Goal: Task Accomplishment & Management: Manage account settings

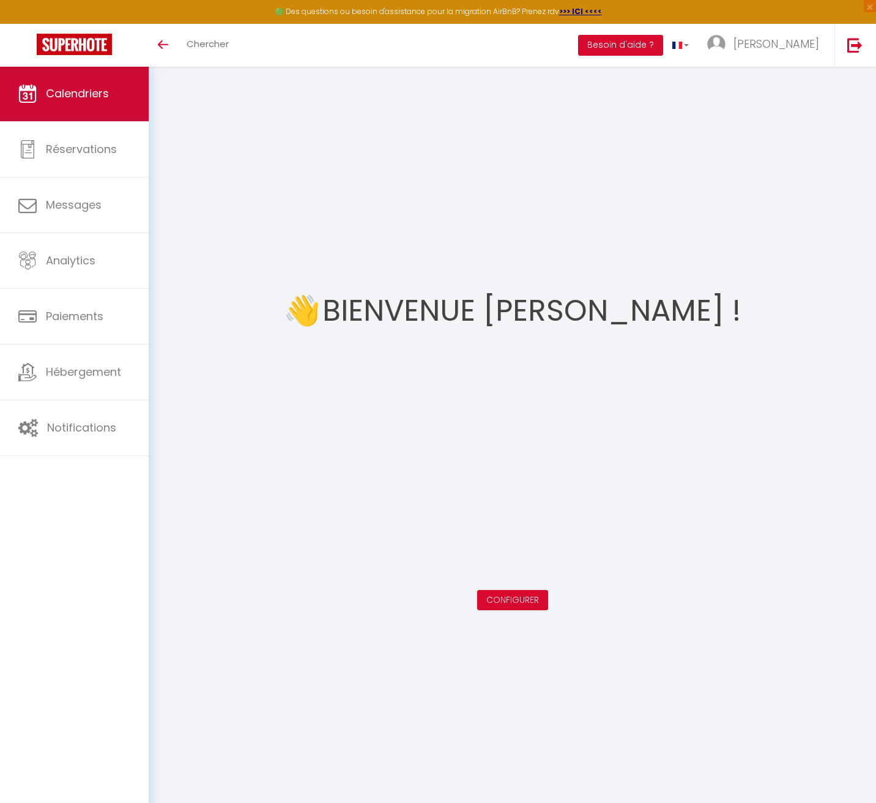
click at [58, 91] on span "Calendriers" at bounding box center [77, 93] width 63 height 15
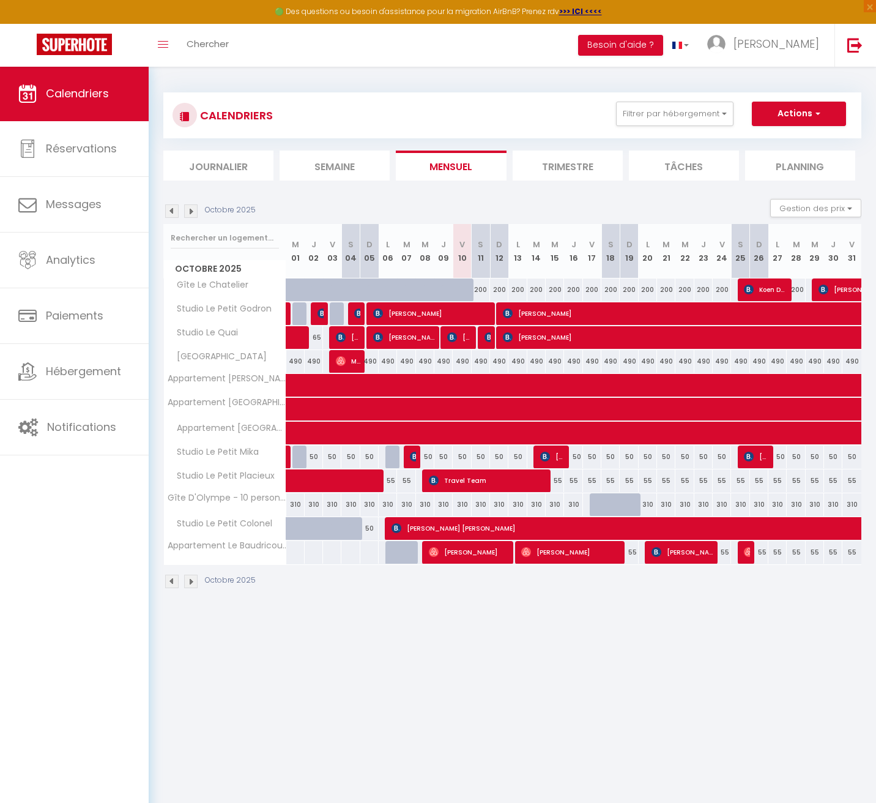
click at [192, 212] on img at bounding box center [190, 210] width 13 height 13
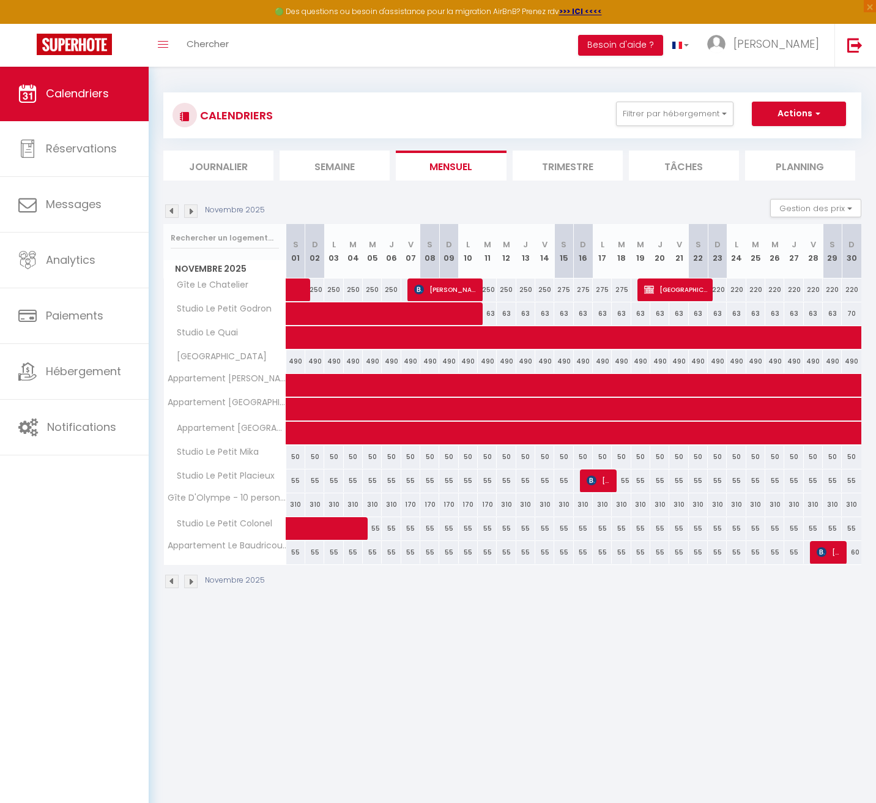
click at [193, 212] on img at bounding box center [190, 210] width 13 height 13
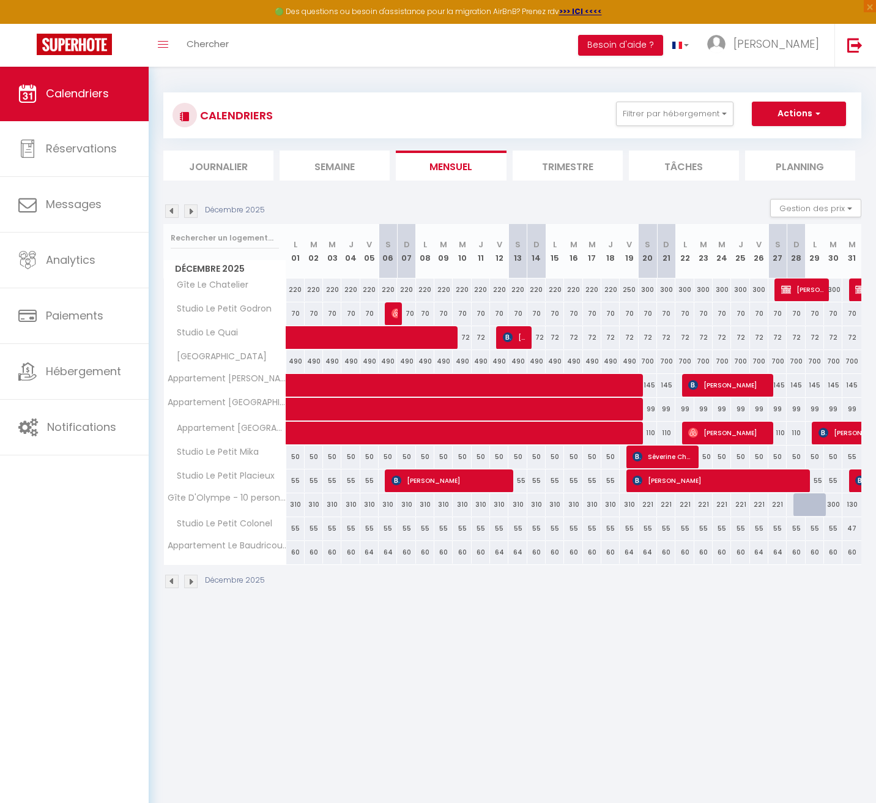
click at [794, 507] on div at bounding box center [802, 504] width 18 height 23
type input "300"
type input "Dim 28 Décembre 2025"
type input "Lun 29 Décembre 2025"
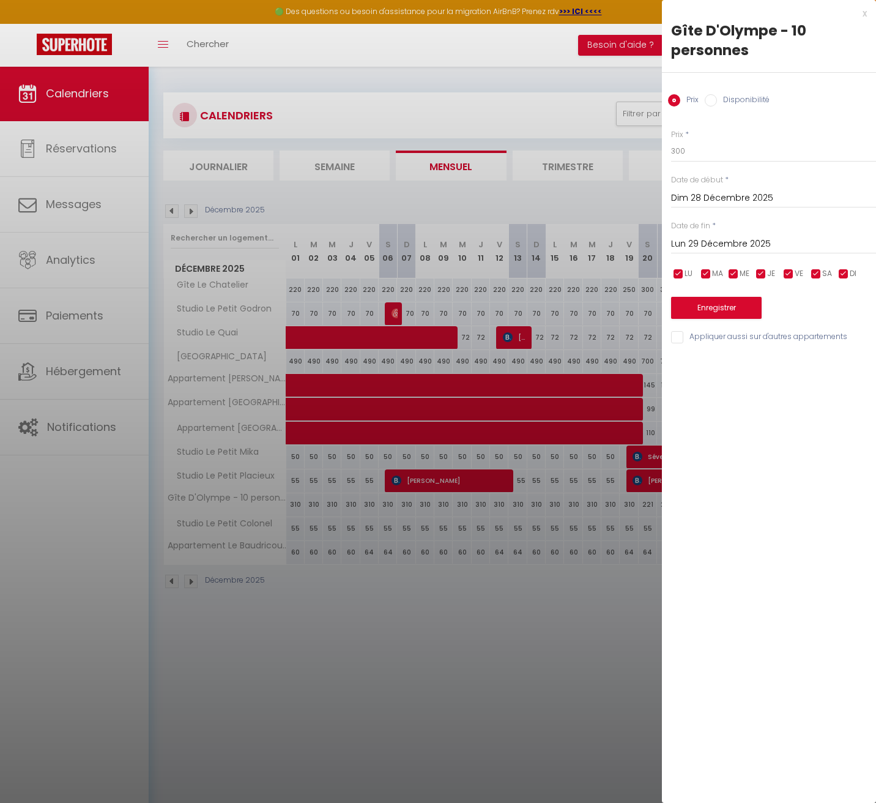
scroll to position [-1, 0]
click at [523, 540] on div at bounding box center [438, 401] width 876 height 803
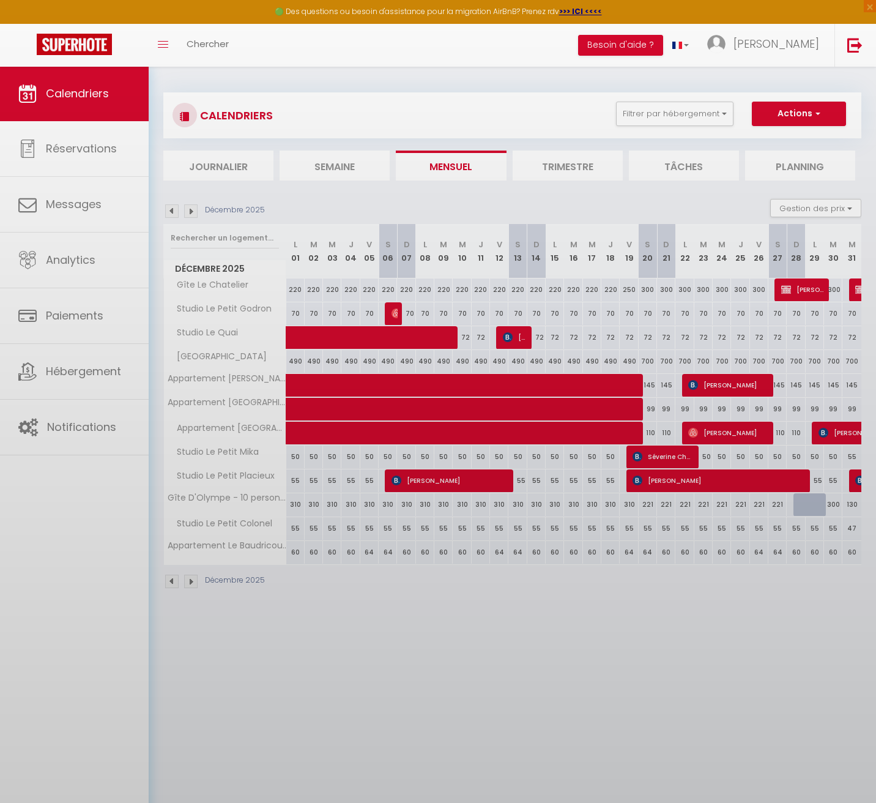
scroll to position [0, 0]
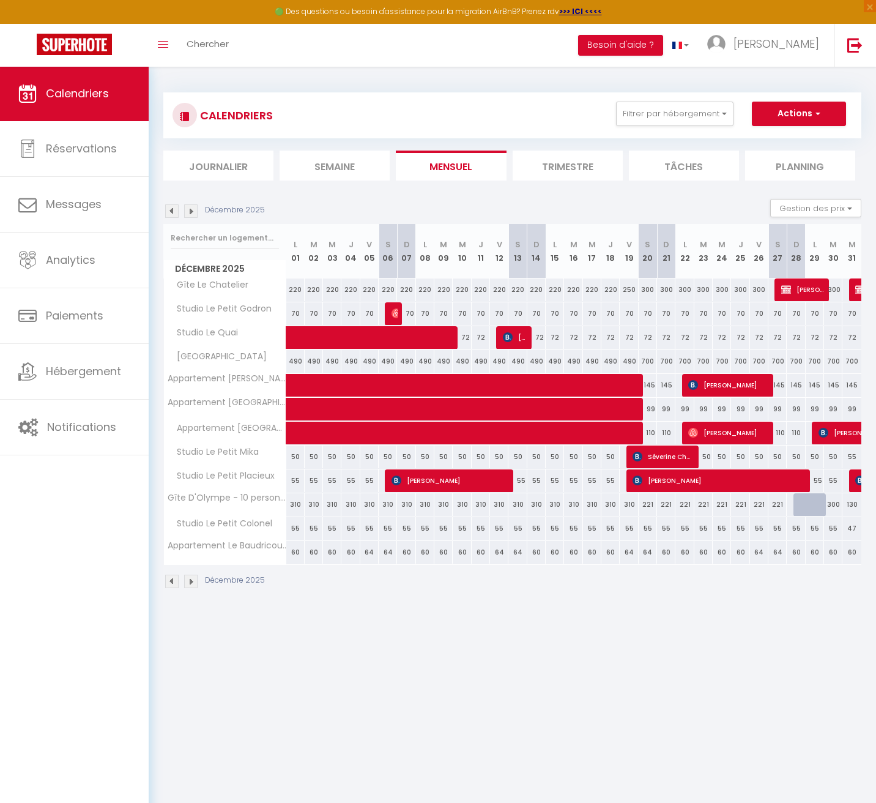
click at [177, 209] on img at bounding box center [171, 210] width 13 height 13
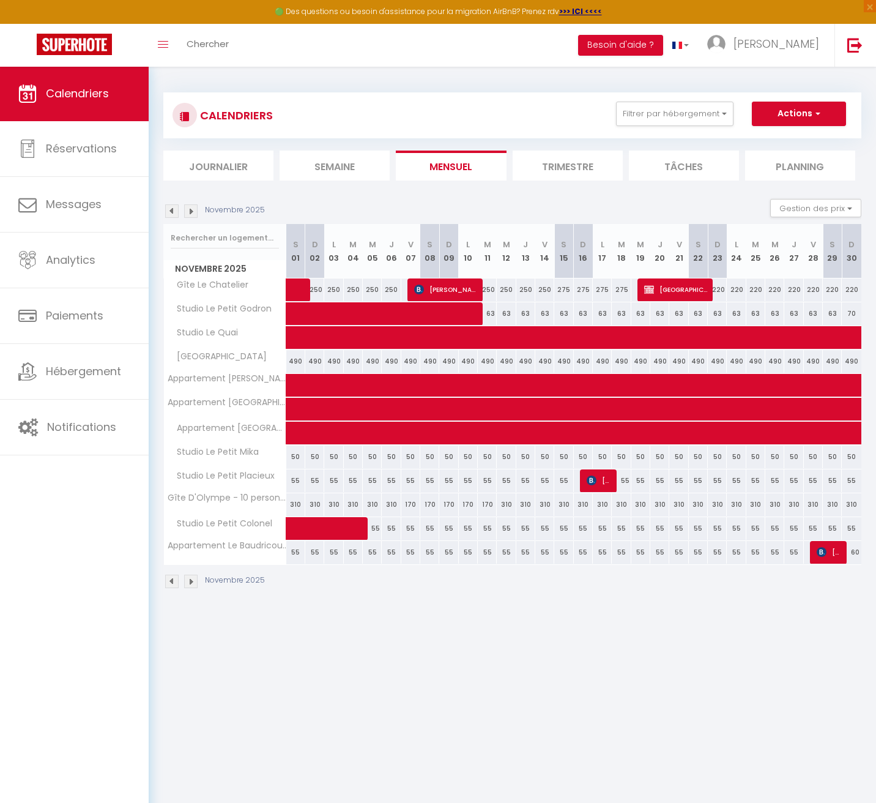
click at [812, 528] on div "55" at bounding box center [813, 528] width 19 height 23
type input "55"
type input "Ven 28 Novembre 2025"
type input "[PERSON_NAME] 29 Novembre 2025"
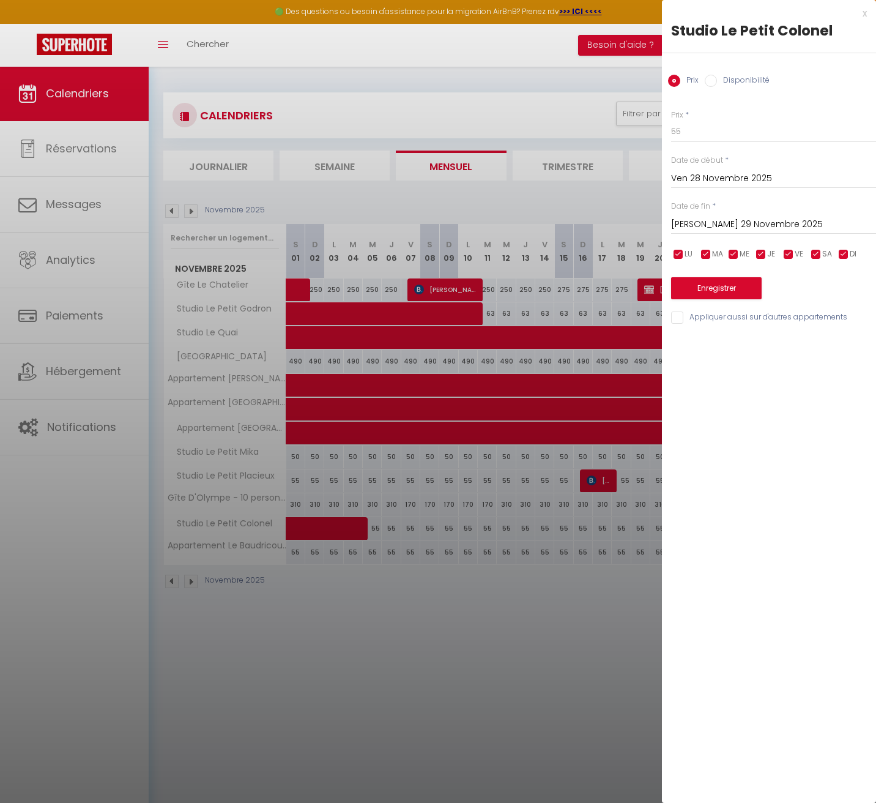
drag, startPoint x: 601, startPoint y: 581, endPoint x: 685, endPoint y: 528, distance: 99.8
click at [601, 581] on div at bounding box center [438, 401] width 876 height 803
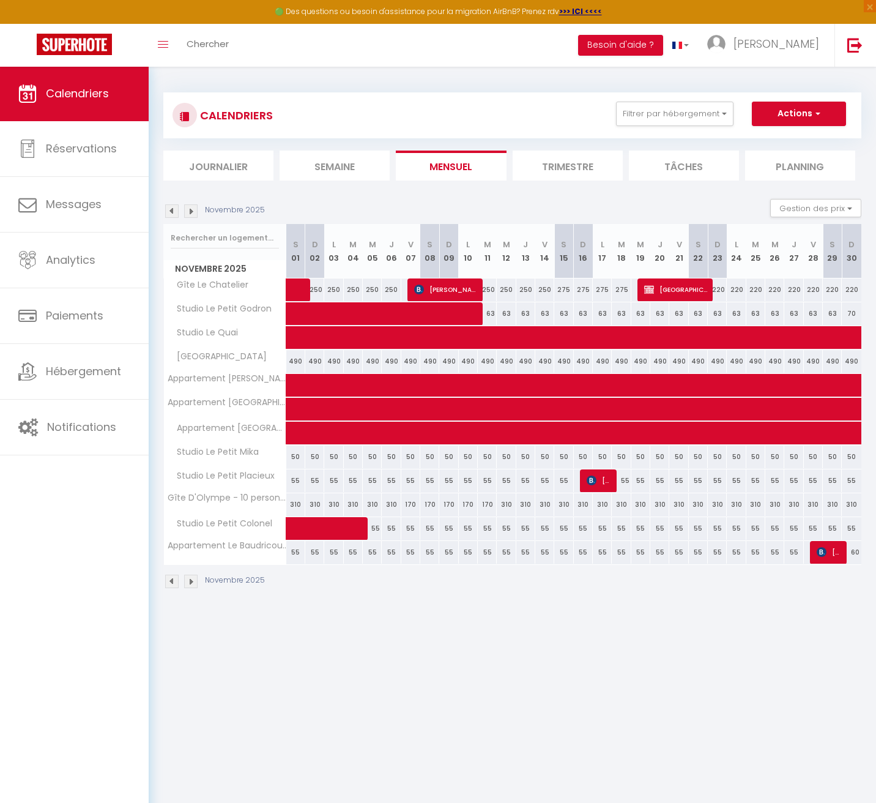
click at [813, 505] on div "310" at bounding box center [813, 504] width 19 height 23
type input "310"
type input "Ven 28 Novembre 2025"
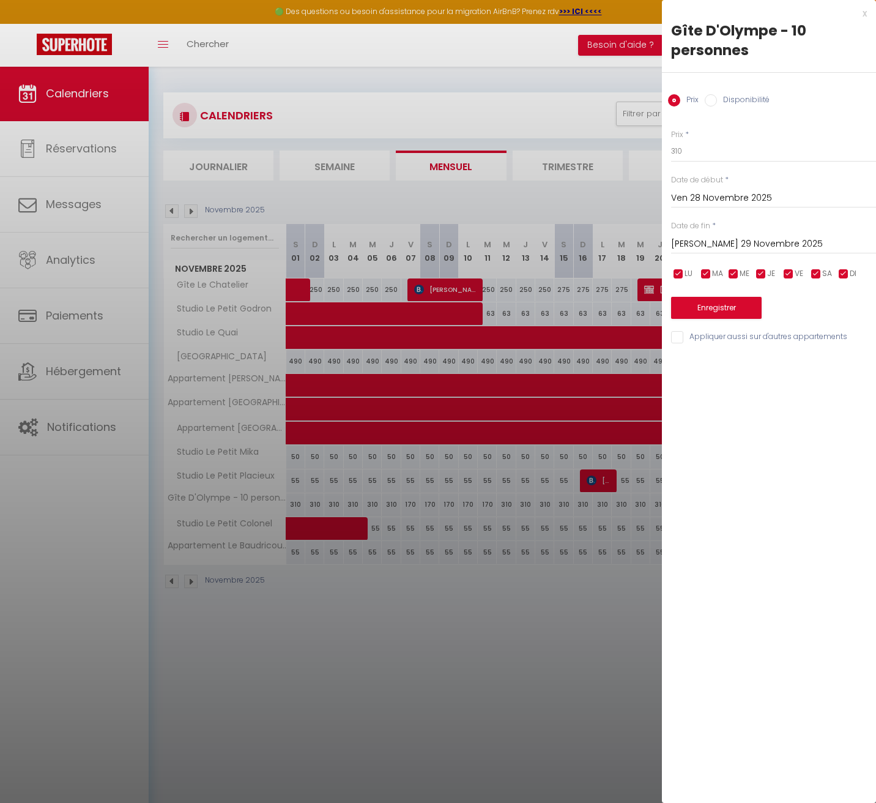
click at [719, 241] on input "[PERSON_NAME] 29 Novembre 2025" at bounding box center [773, 244] width 205 height 16
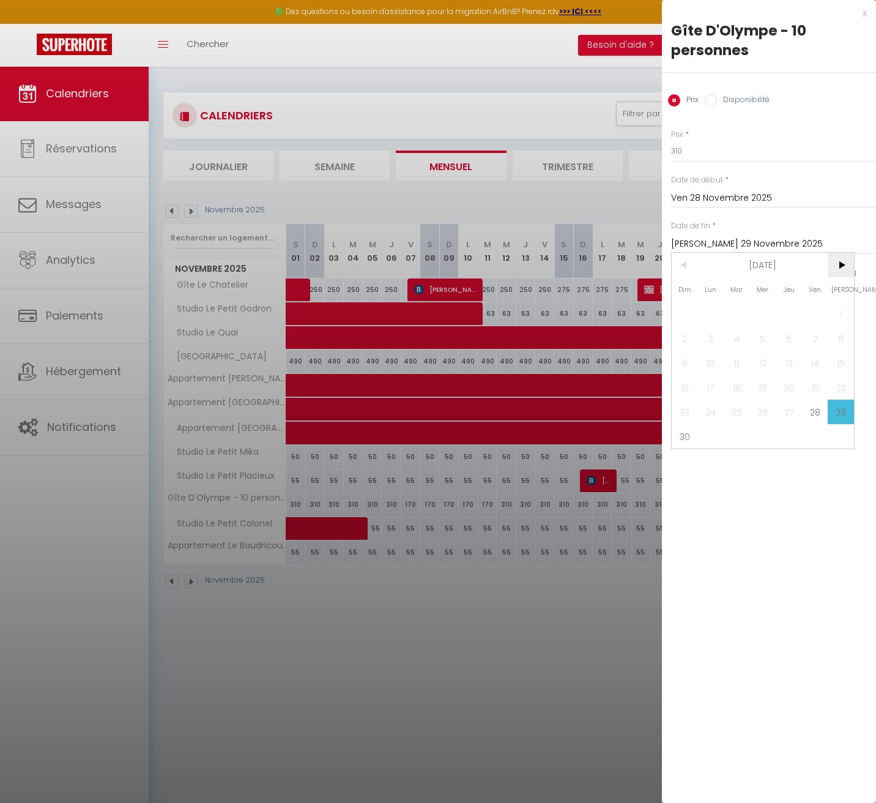
click at [839, 265] on span ">" at bounding box center [841, 265] width 26 height 24
click at [819, 318] on span "5" at bounding box center [815, 314] width 26 height 24
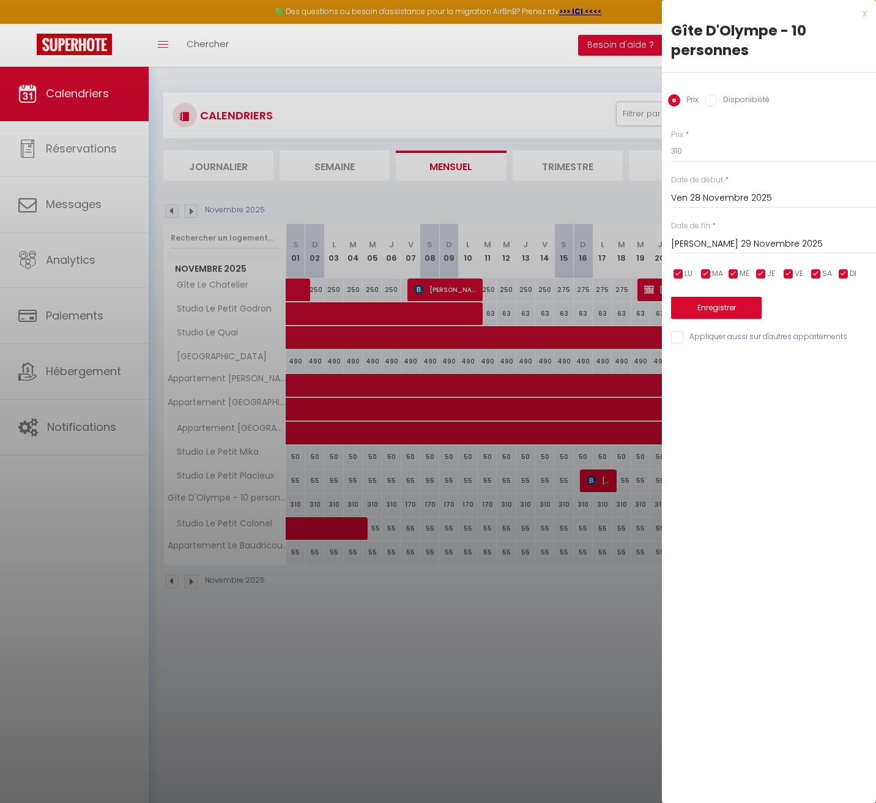
type input "Ven 05 Décembre 2025"
click at [716, 98] on input "Disponibilité" at bounding box center [711, 100] width 12 height 12
radio input "true"
radio input "false"
select select "0"
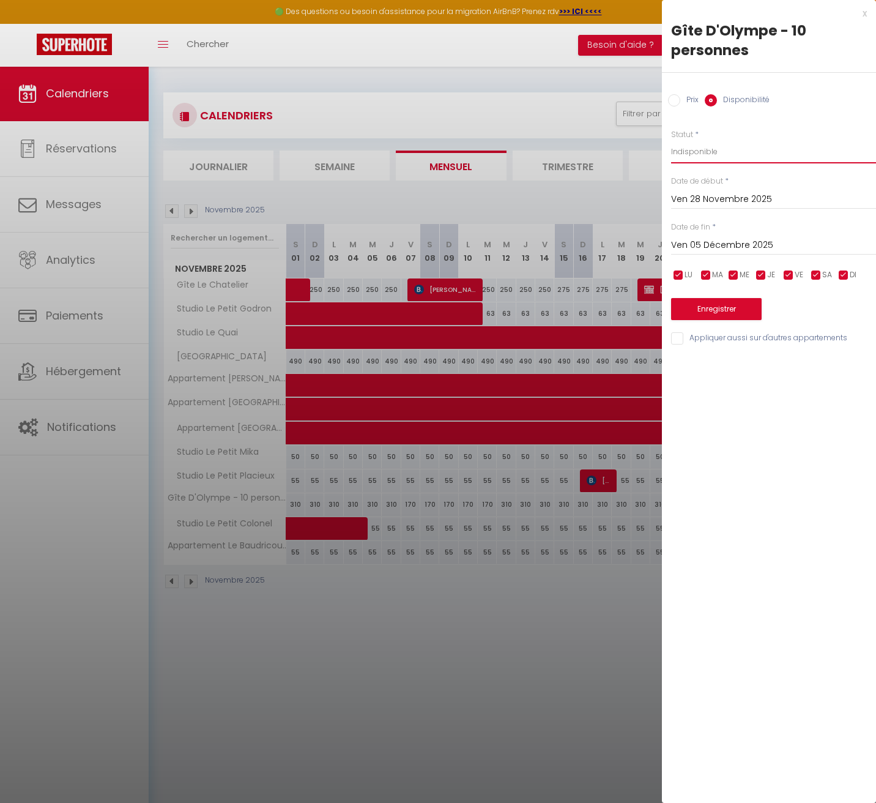
click at [711, 308] on button "Enregistrer" at bounding box center [716, 309] width 91 height 22
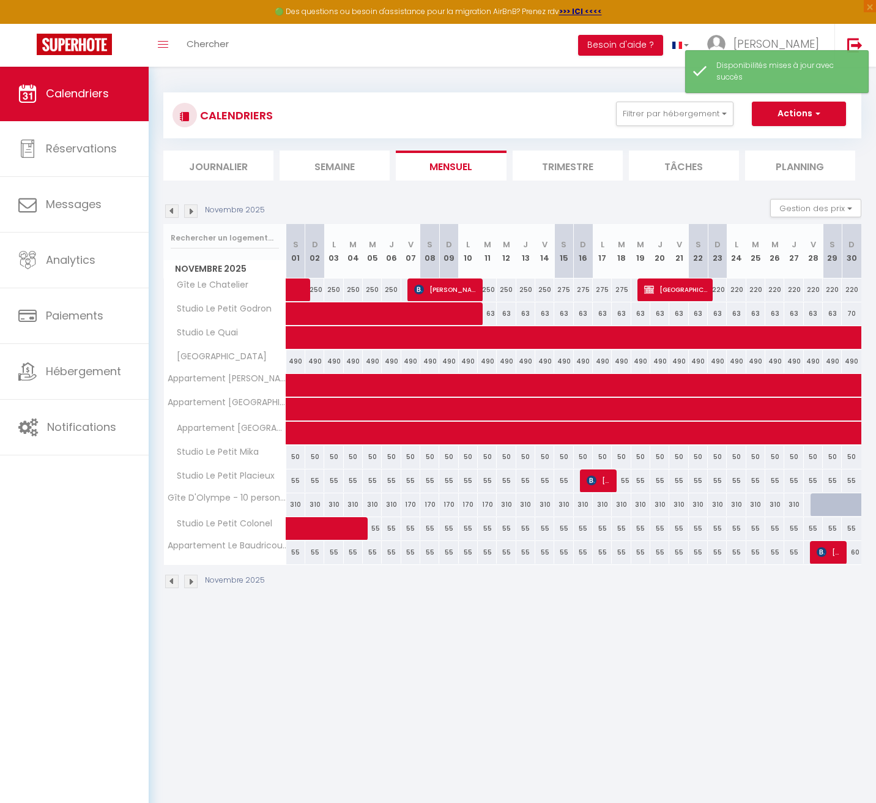
click at [190, 215] on img at bounding box center [190, 210] width 13 height 13
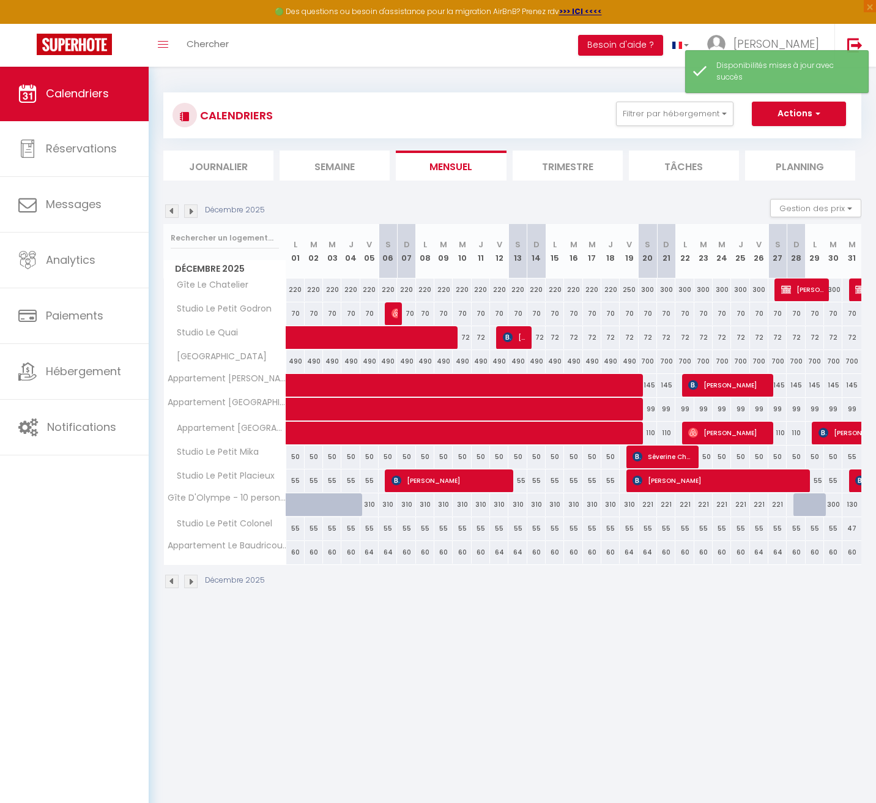
scroll to position [14, 0]
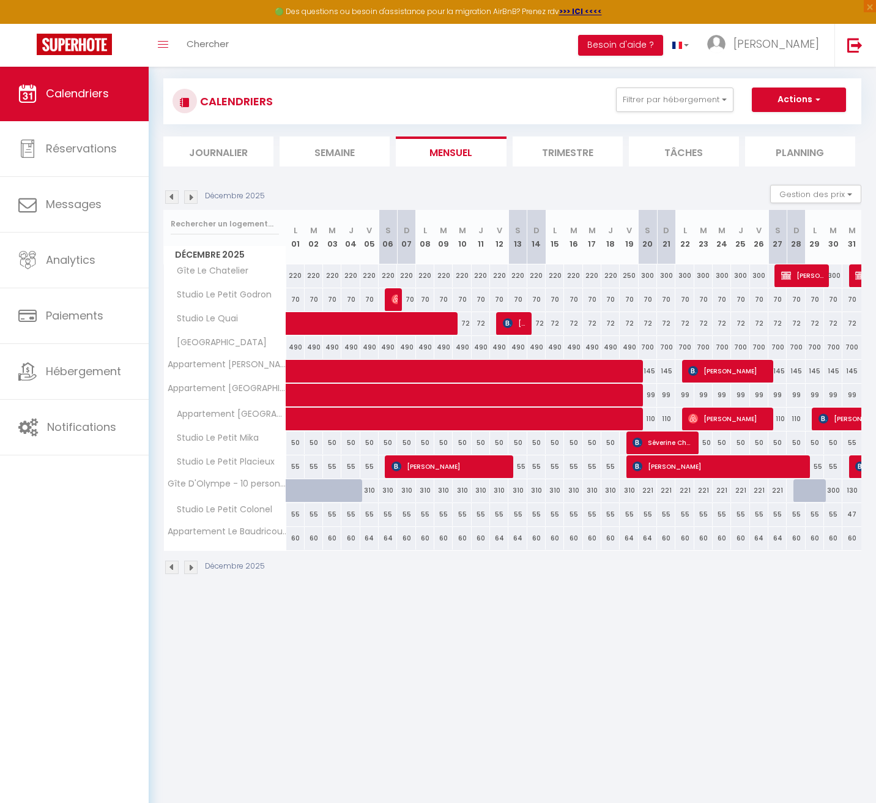
click at [192, 197] on img at bounding box center [190, 196] width 13 height 13
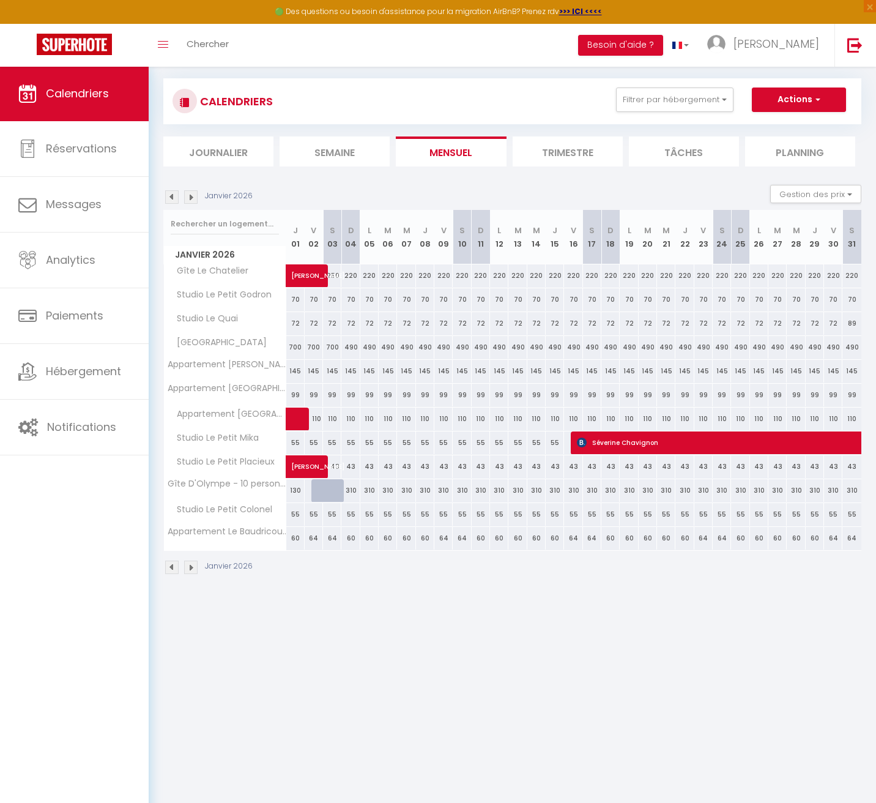
click at [192, 198] on img at bounding box center [190, 196] width 13 height 13
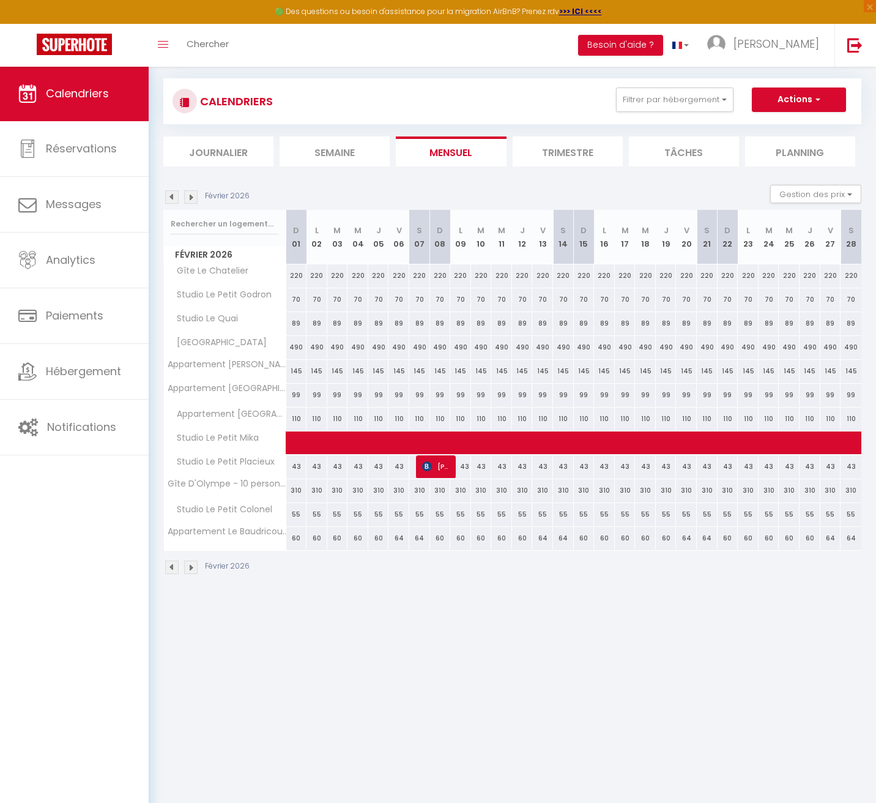
click at [192, 198] on img at bounding box center [190, 196] width 13 height 13
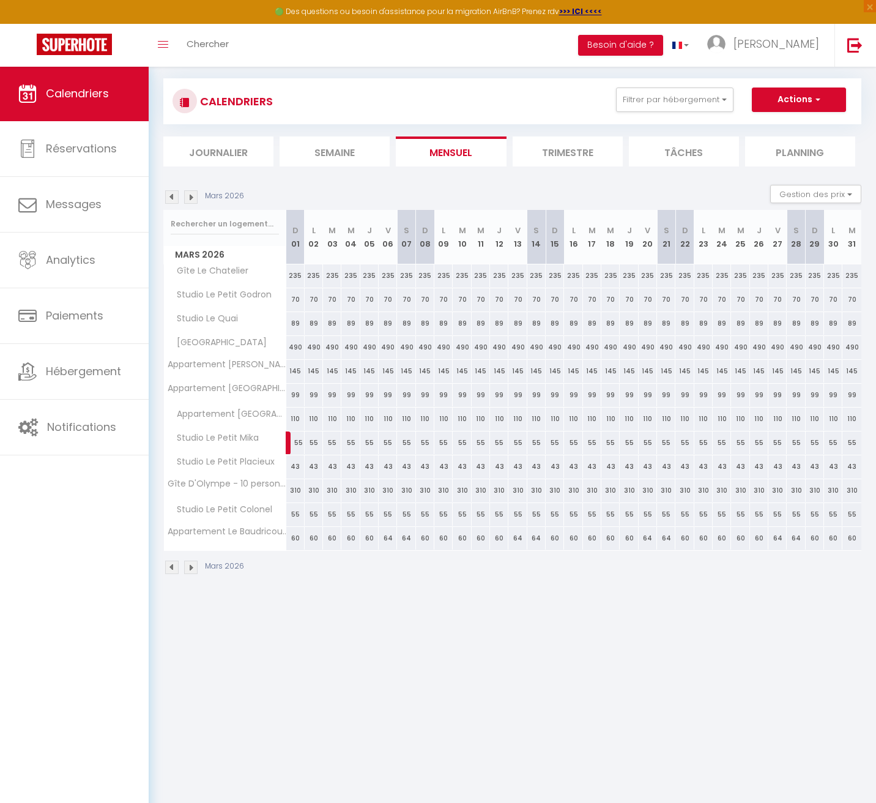
click at [169, 196] on img at bounding box center [171, 196] width 13 height 13
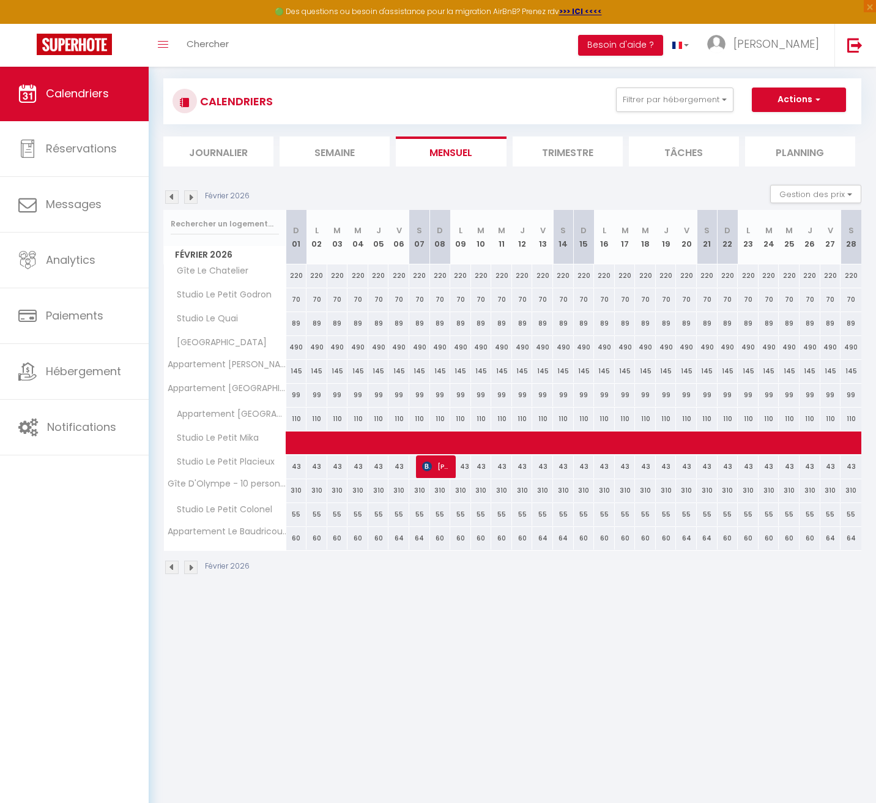
click at [169, 196] on img at bounding box center [171, 196] width 13 height 13
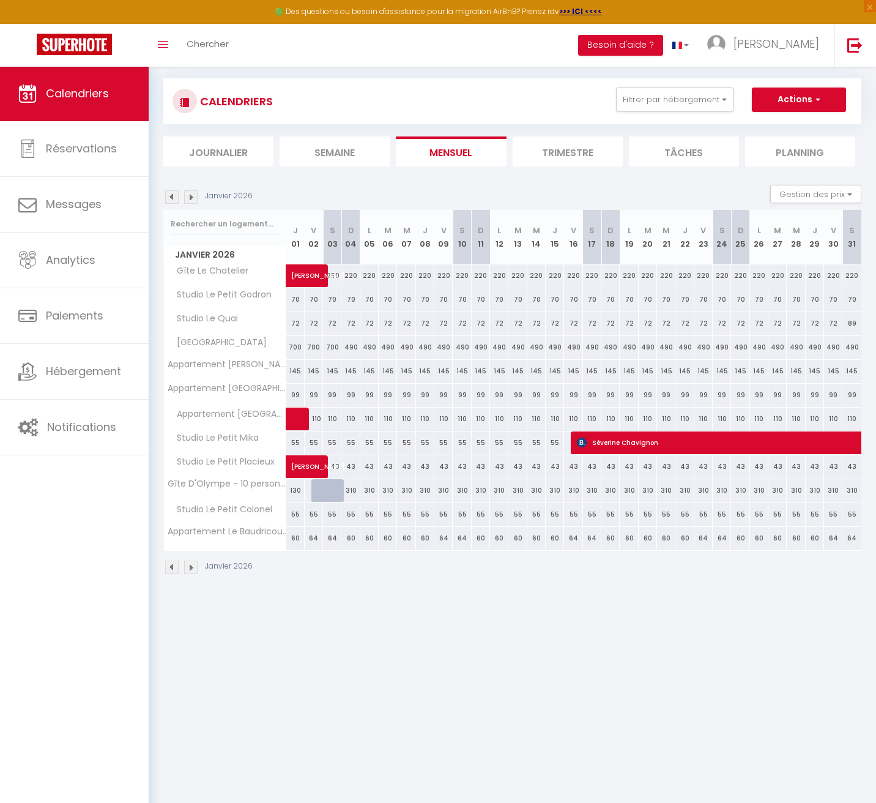
click at [169, 196] on img at bounding box center [171, 196] width 13 height 13
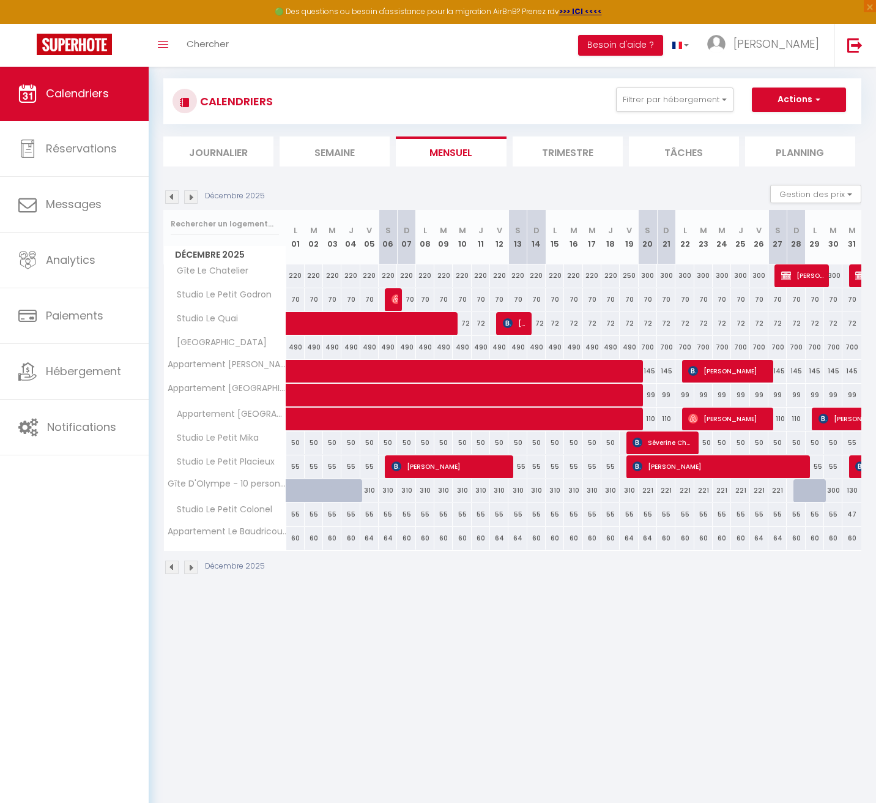
click at [167, 199] on img at bounding box center [171, 196] width 13 height 13
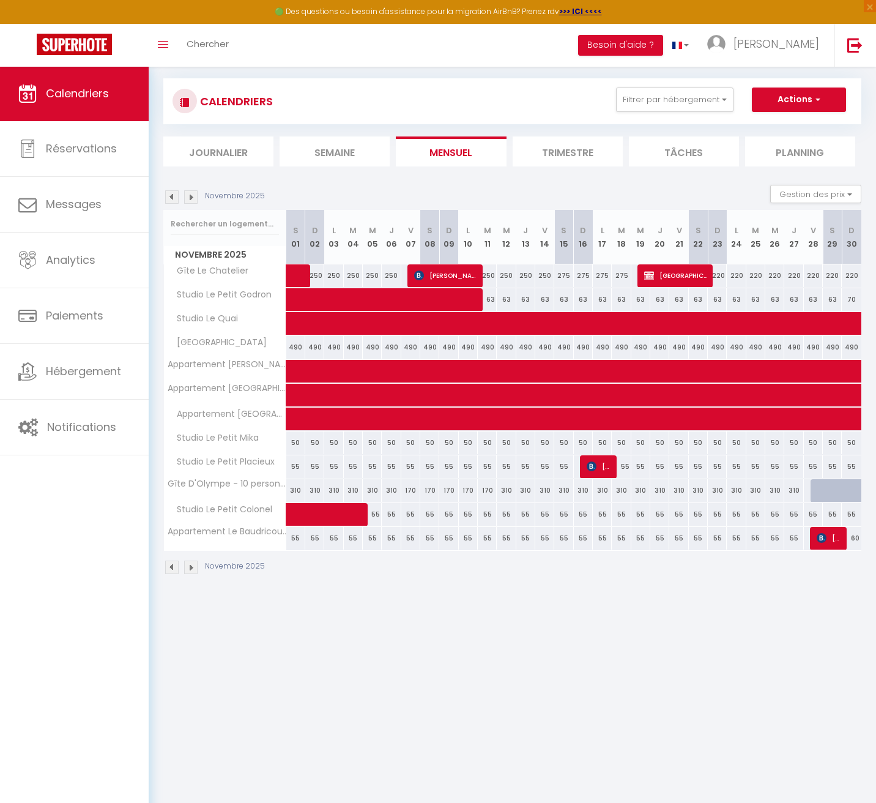
click at [168, 199] on img at bounding box center [171, 196] width 13 height 13
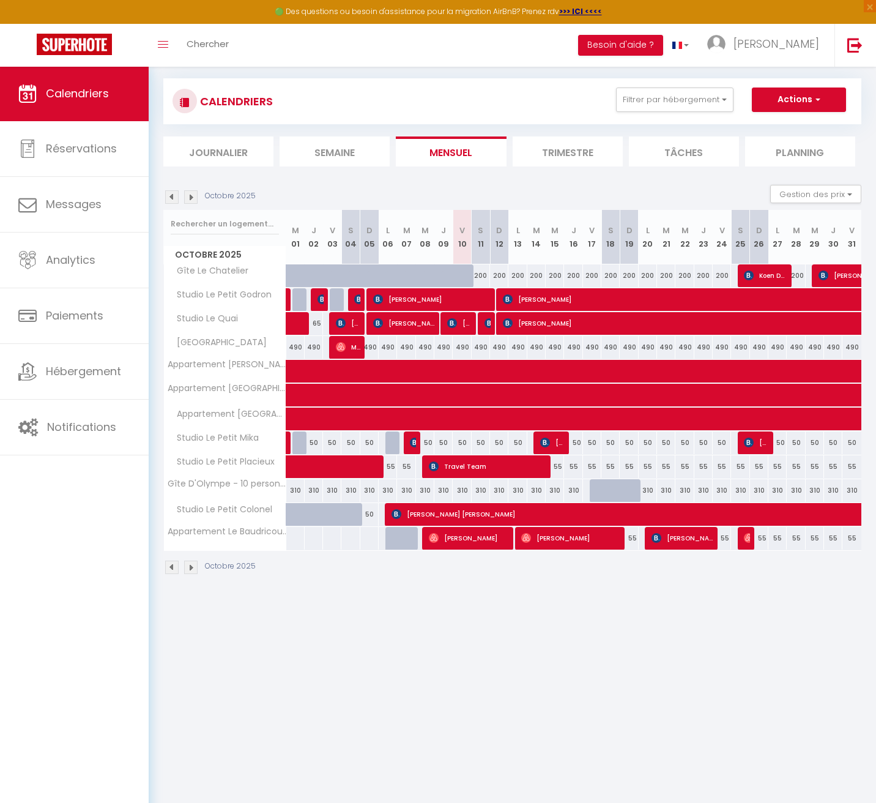
click at [167, 199] on img at bounding box center [171, 196] width 13 height 13
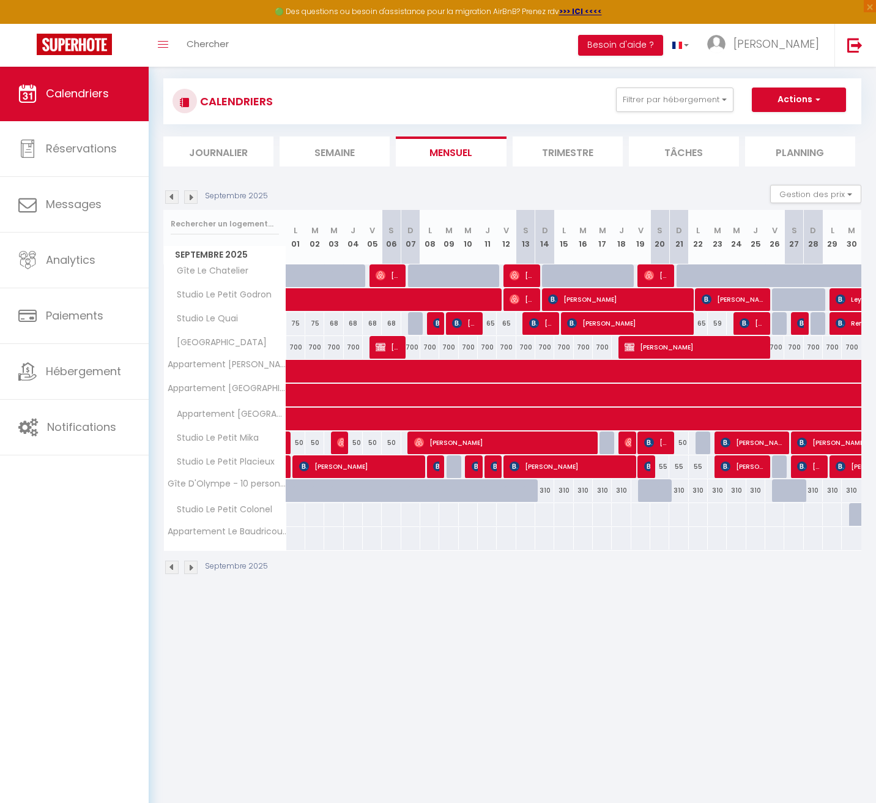
click at [192, 194] on img at bounding box center [190, 196] width 13 height 13
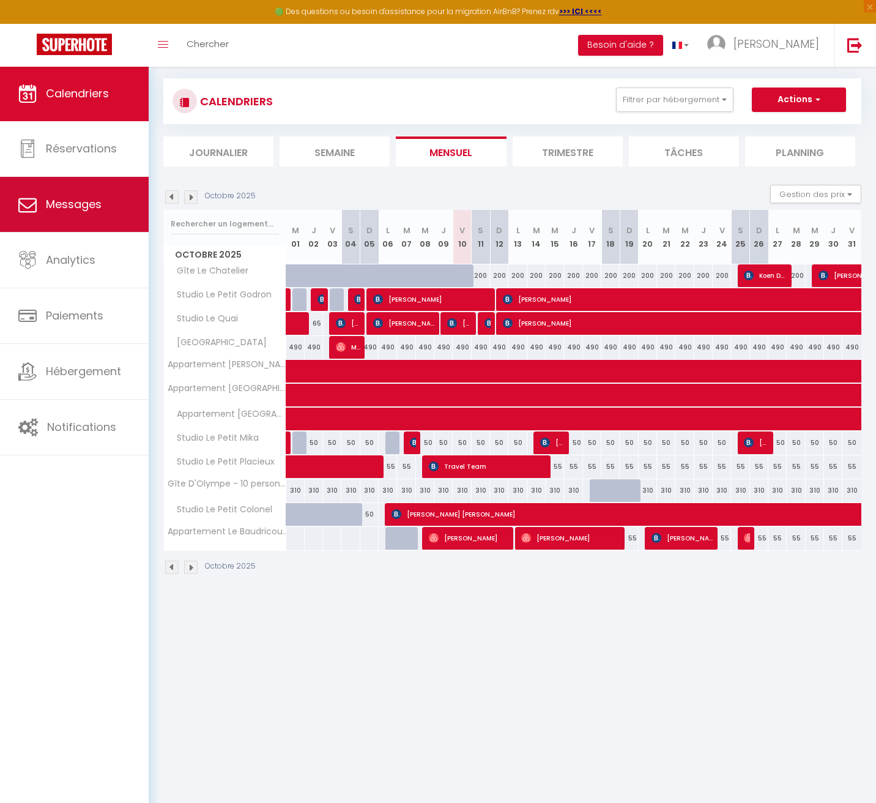
click at [135, 210] on link "Messages" at bounding box center [74, 204] width 149 height 55
select select "message"
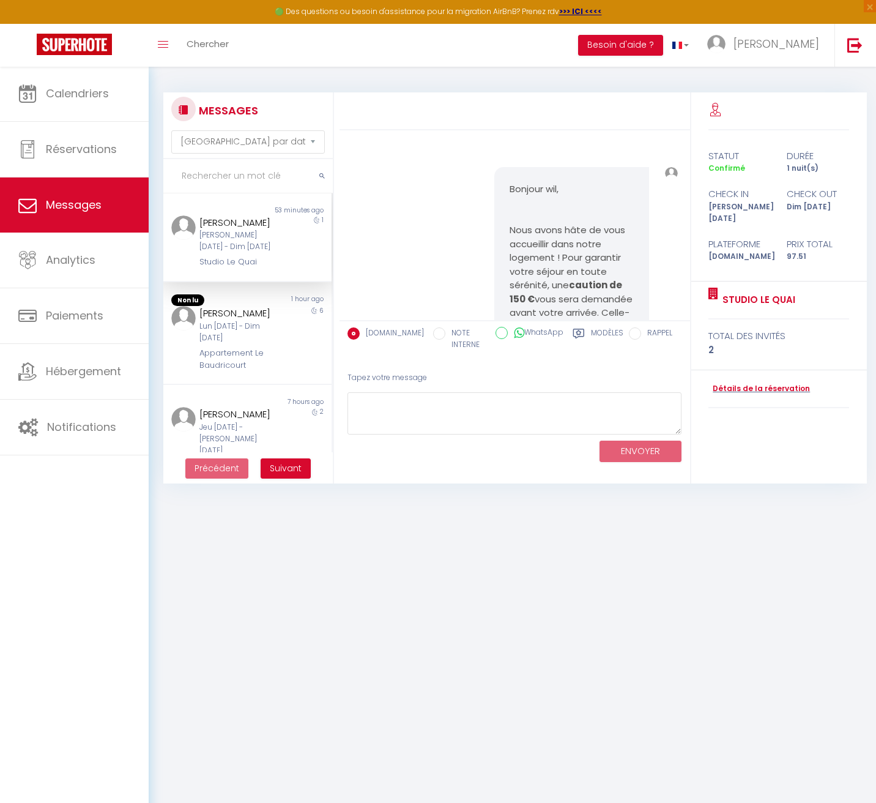
scroll to position [2418, 0]
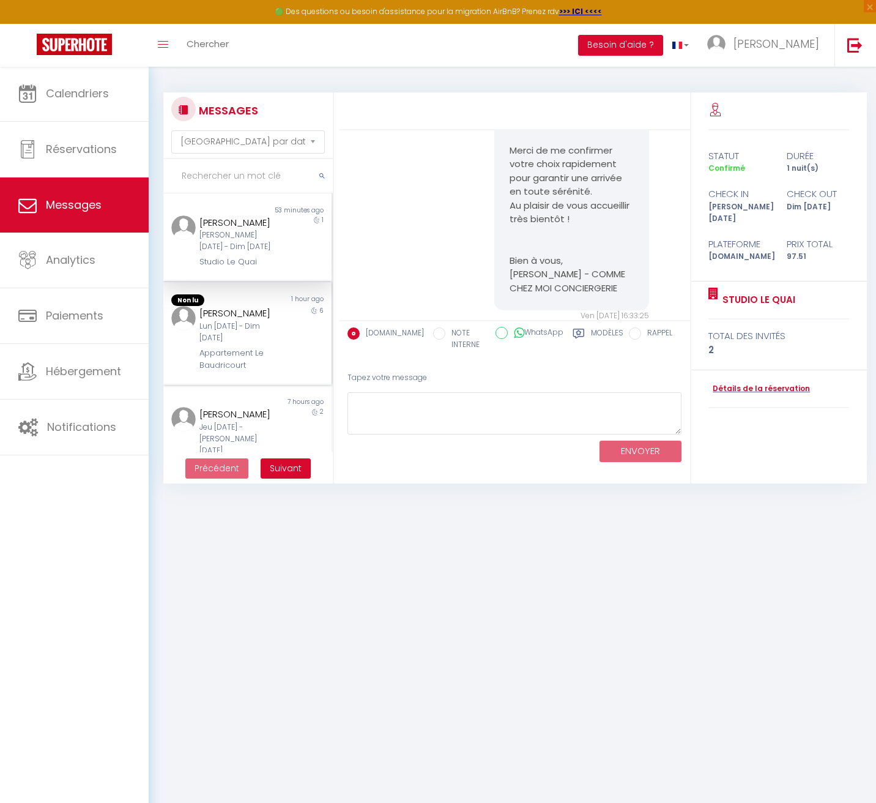
click at [256, 324] on div "Lun [DATE] - Dim [DATE]" at bounding box center [240, 332] width 82 height 23
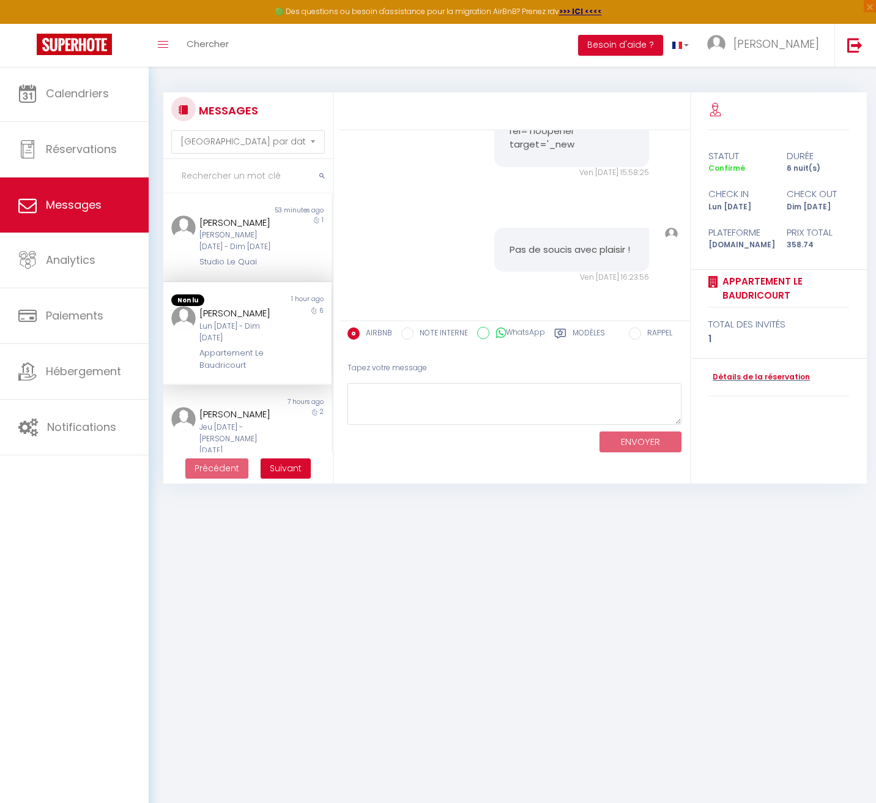
scroll to position [766, 0]
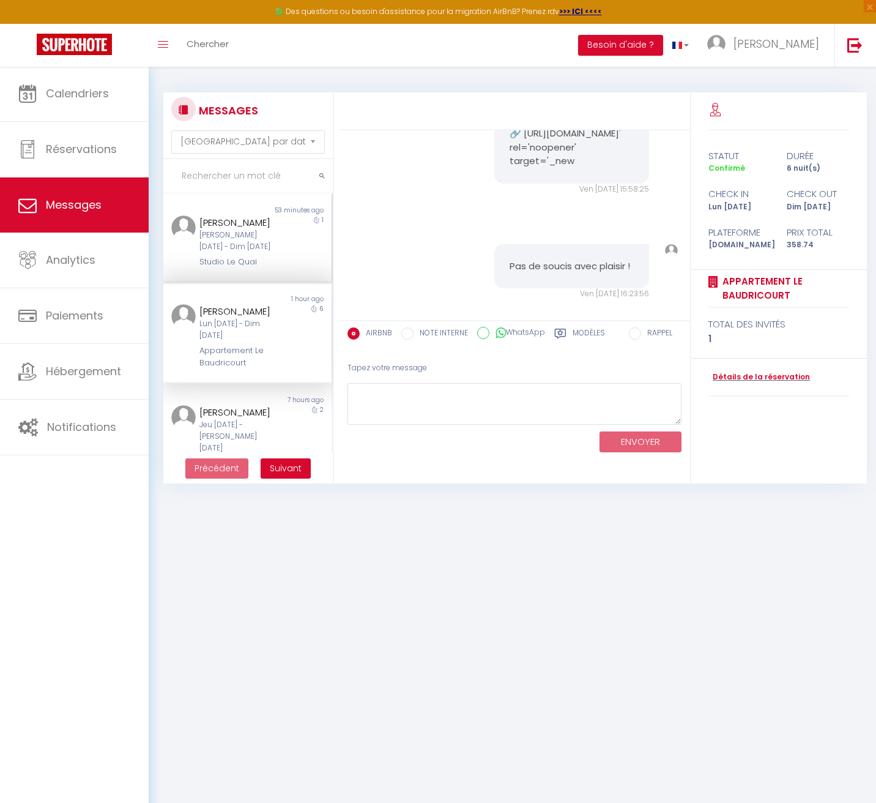
click at [252, 267] on div "Non lu 53 minutes ago wil [PERSON_NAME] [DATE] - Dim [DATE] Studio Le Quai 1" at bounding box center [247, 237] width 168 height 89
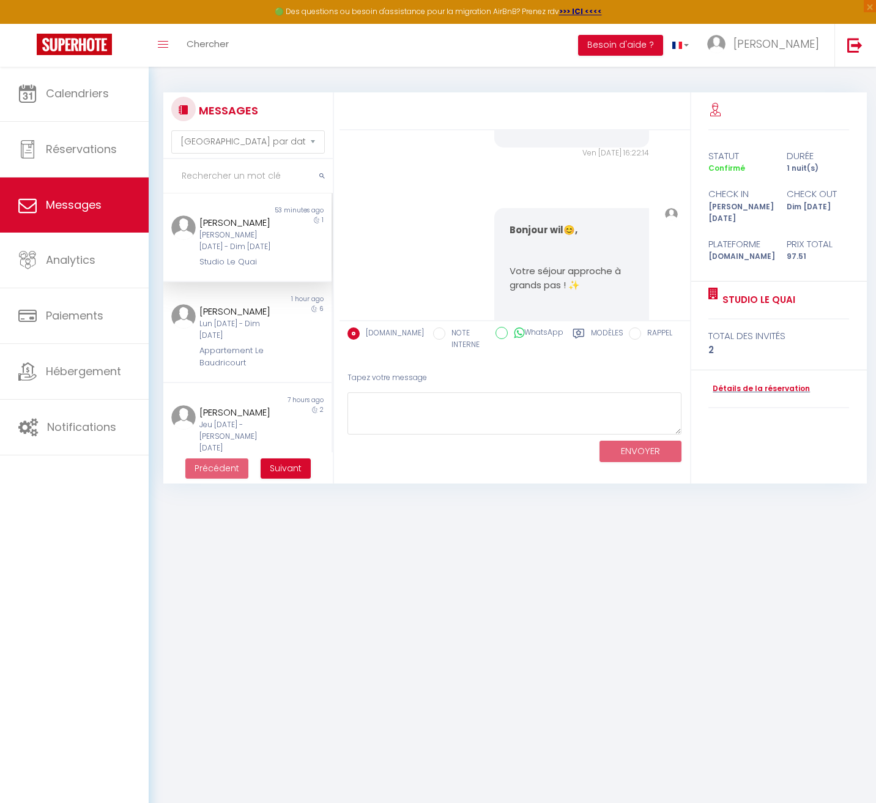
scroll to position [2418, 0]
